Goal: Find specific page/section: Find specific page/section

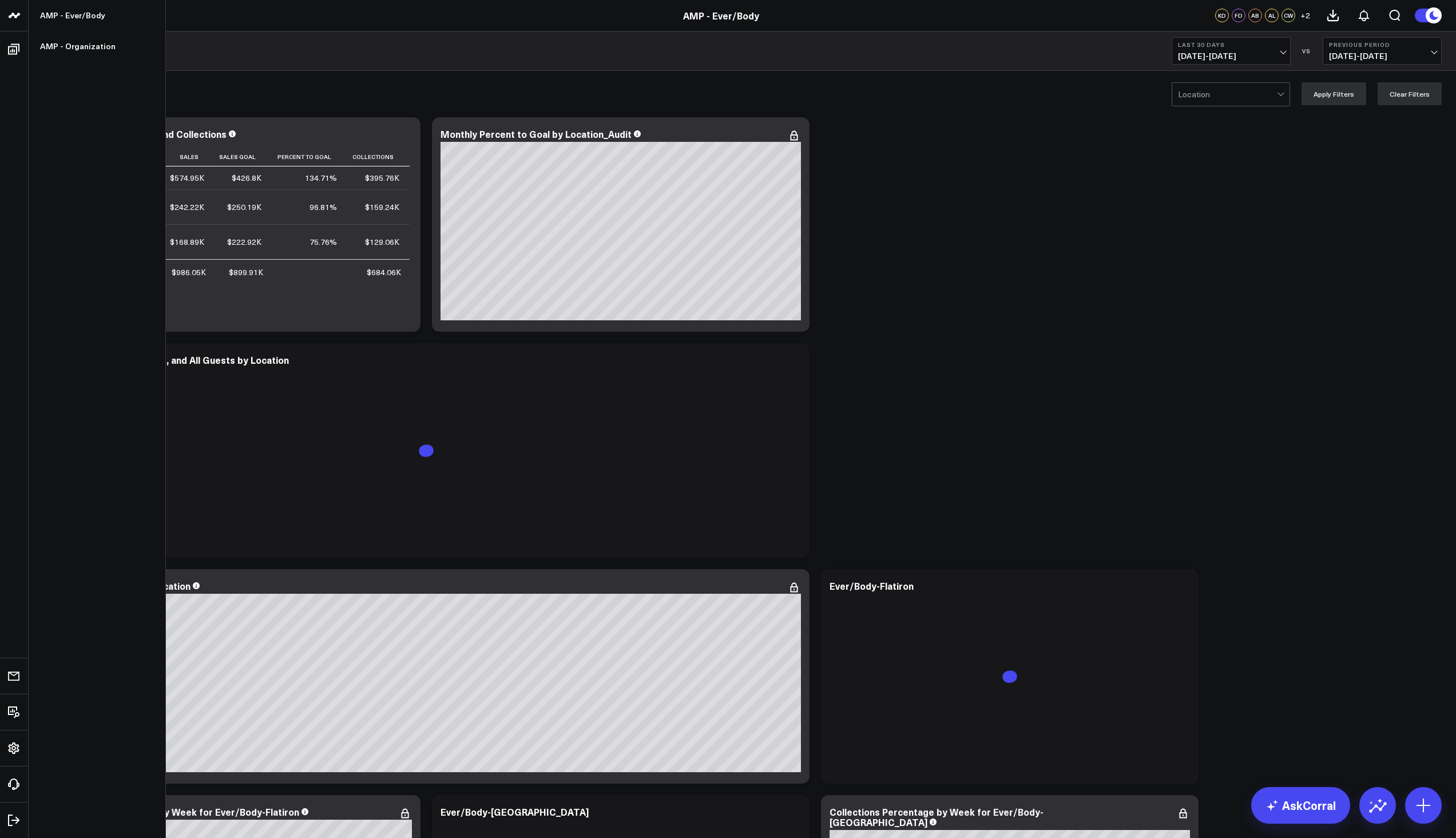
click at [8, 14] on icon at bounding box center [14, 15] width 14 height 14
click at [59, 45] on link "AMP - Organization" at bounding box center [97, 46] width 137 height 31
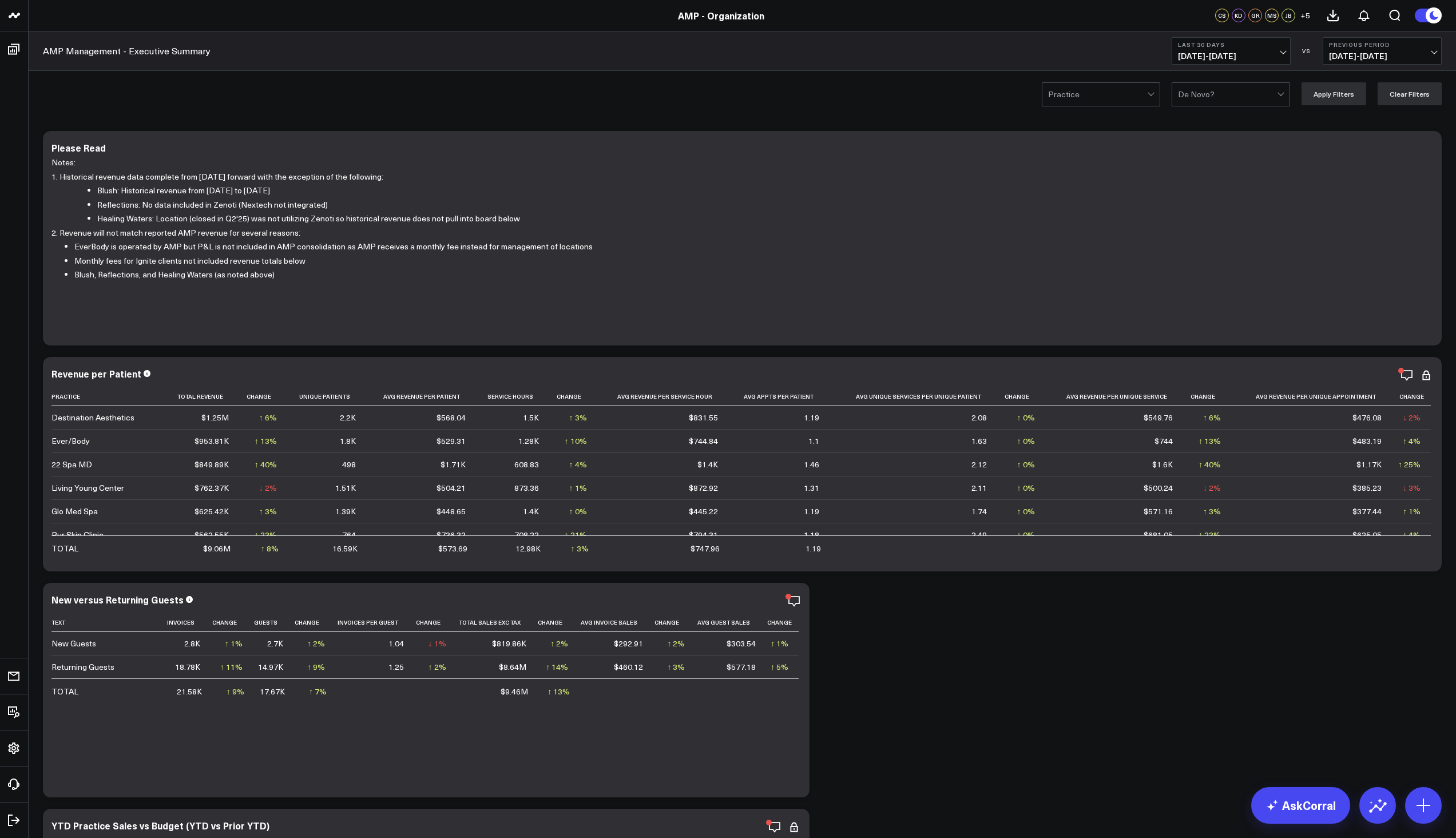
click at [1282, 55] on span "09/03/25 - 10/02/25" at bounding box center [1231, 56] width 106 height 9
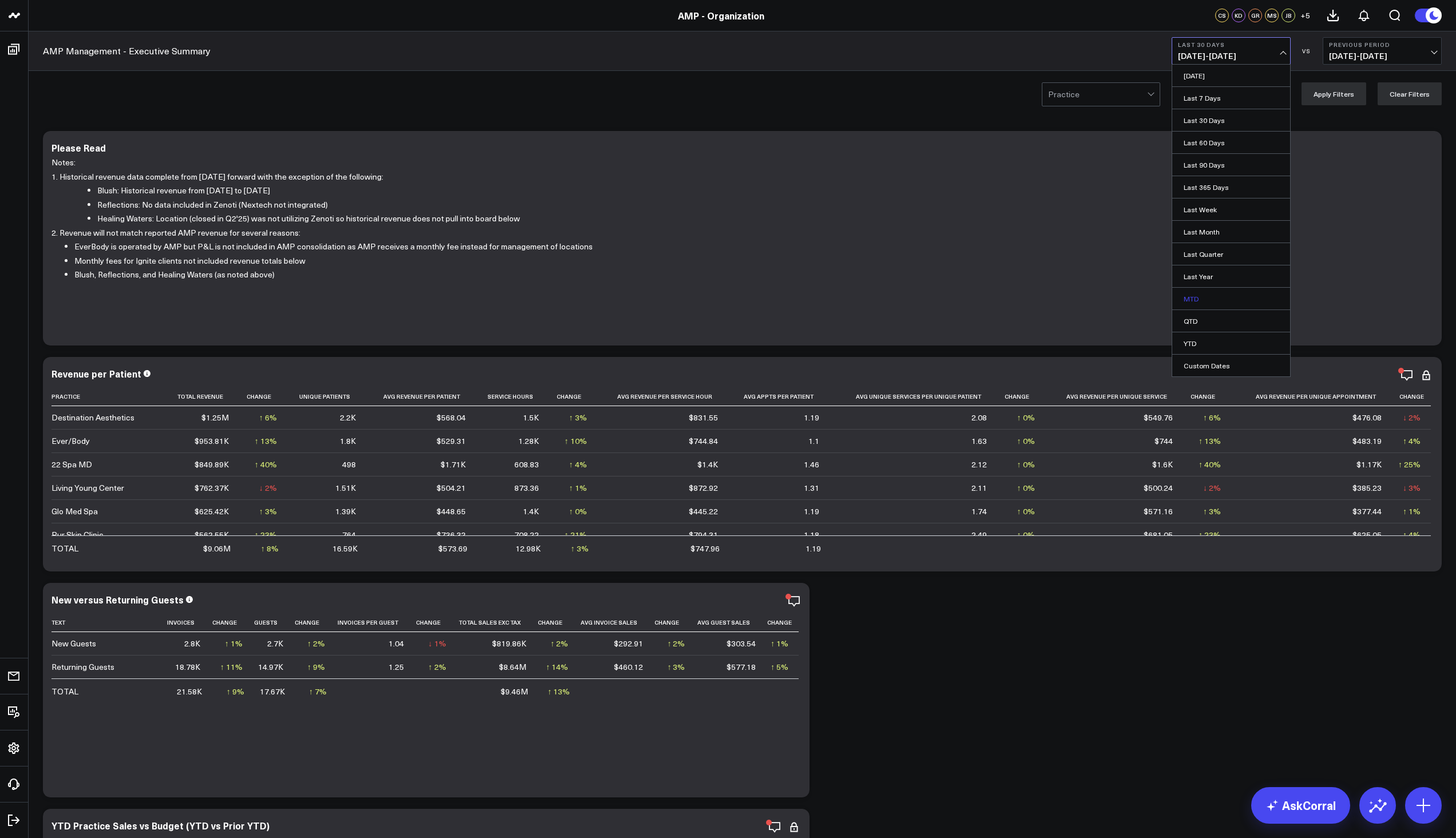
click at [1208, 303] on link "MTD" at bounding box center [1231, 298] width 118 height 21
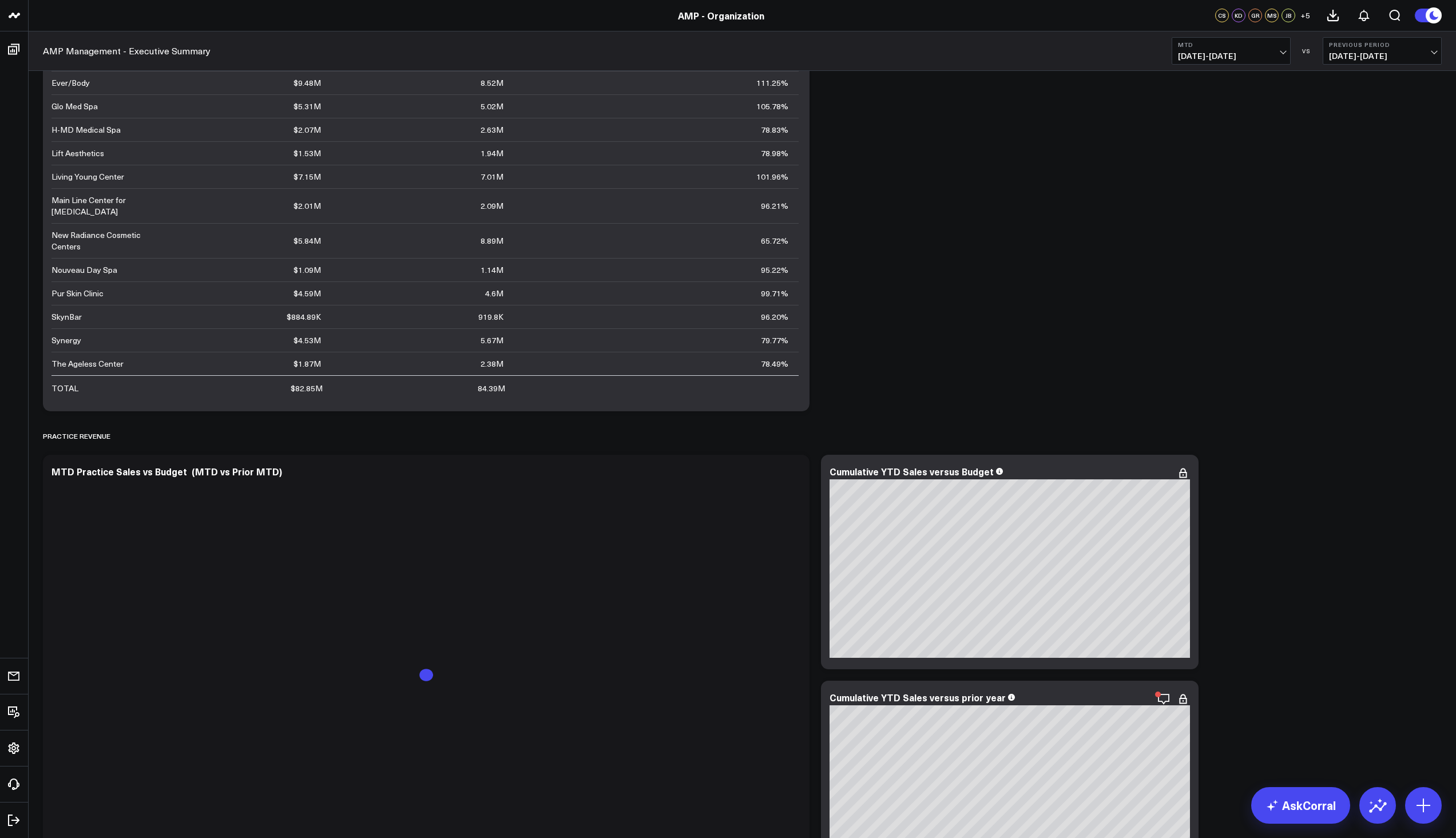
scroll to position [973, 0]
